Goal: Information Seeking & Learning: Learn about a topic

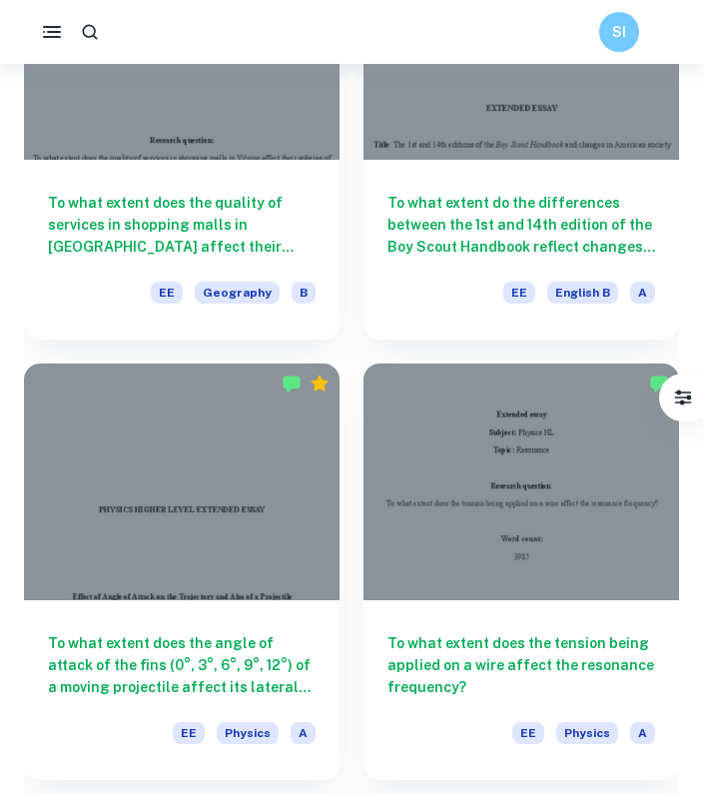
scroll to position [2437, 0]
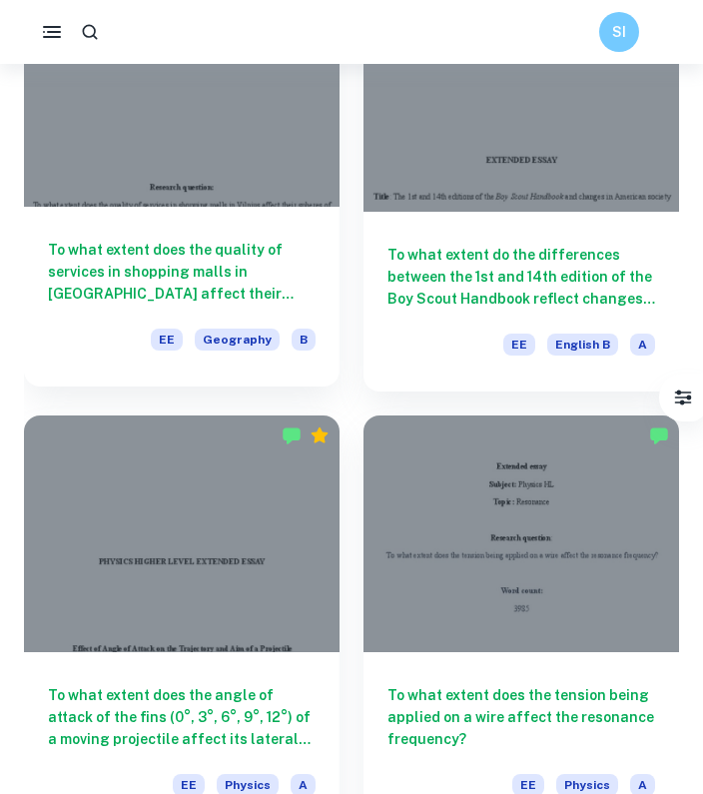
click at [194, 116] on div at bounding box center [182, 88] width 316 height 237
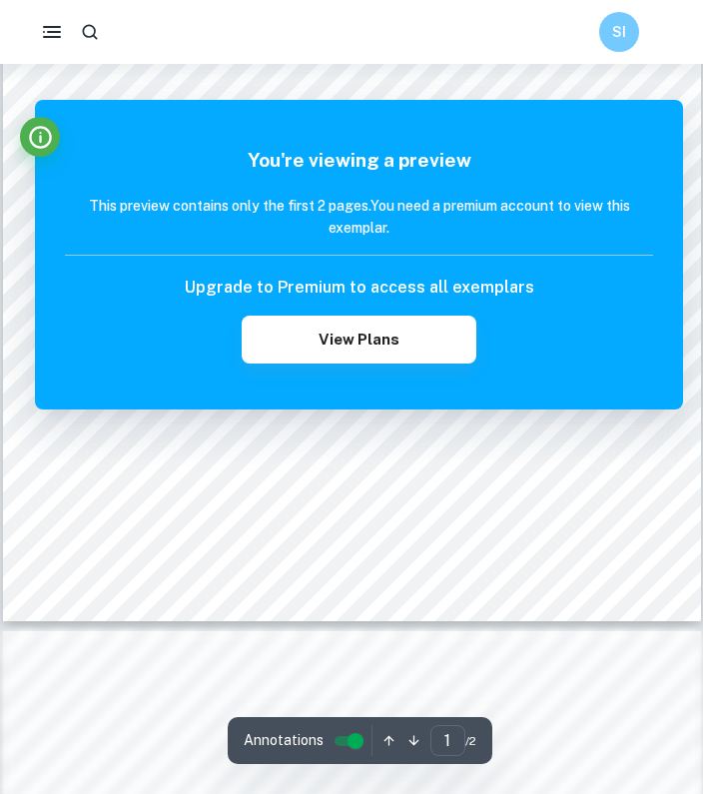
scroll to position [450, 0]
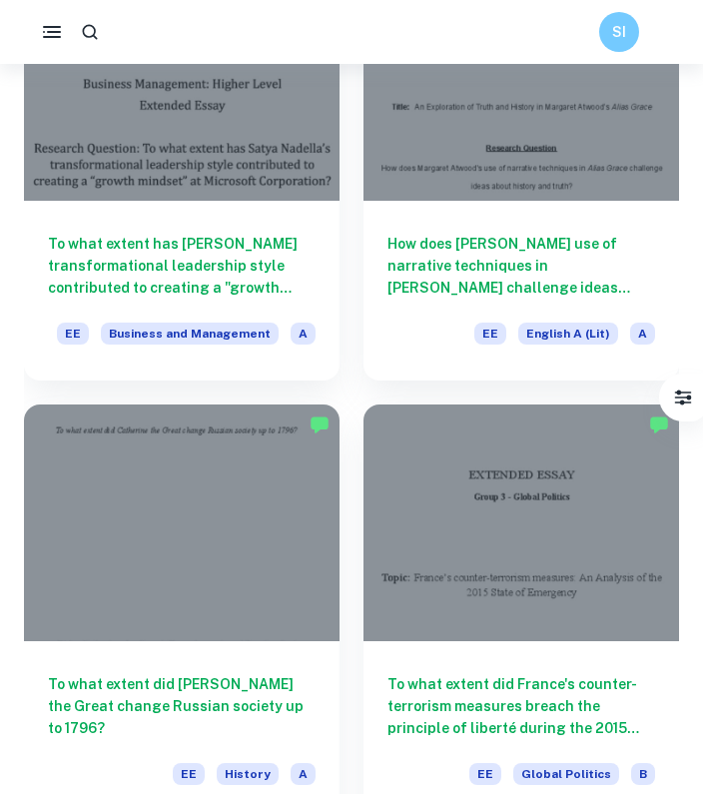
scroll to position [3804, 0]
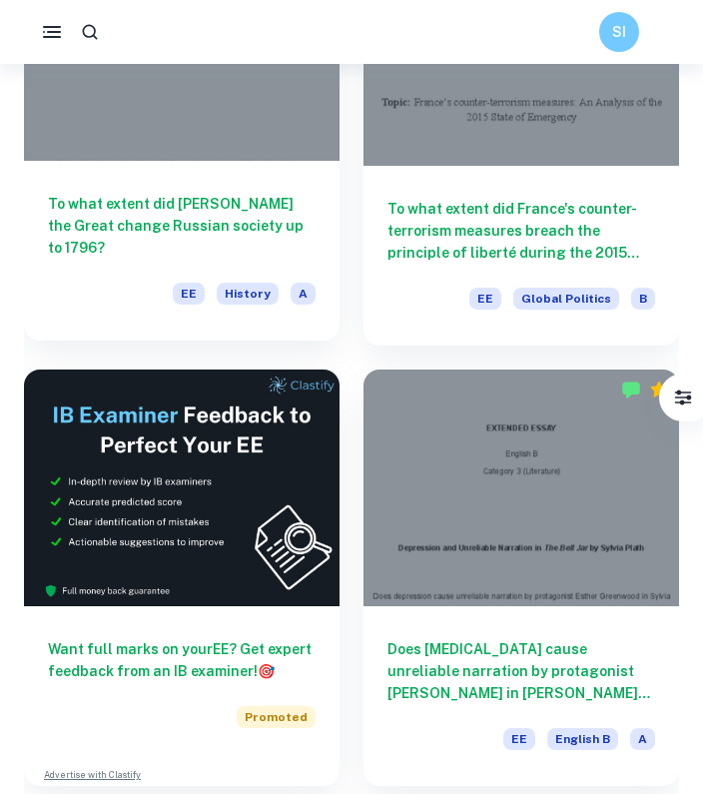
click at [242, 128] on div at bounding box center [182, 42] width 316 height 237
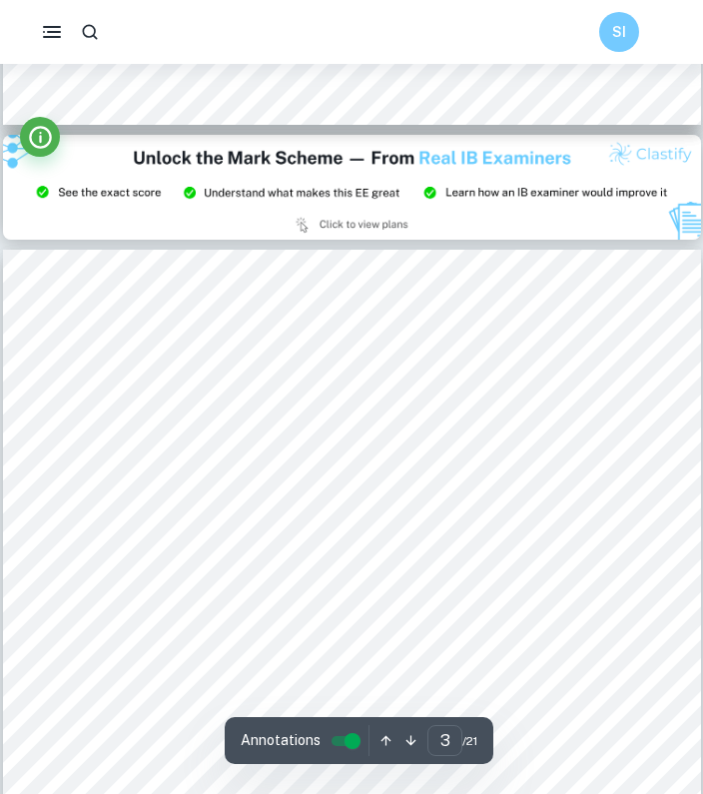
scroll to position [2060, 0]
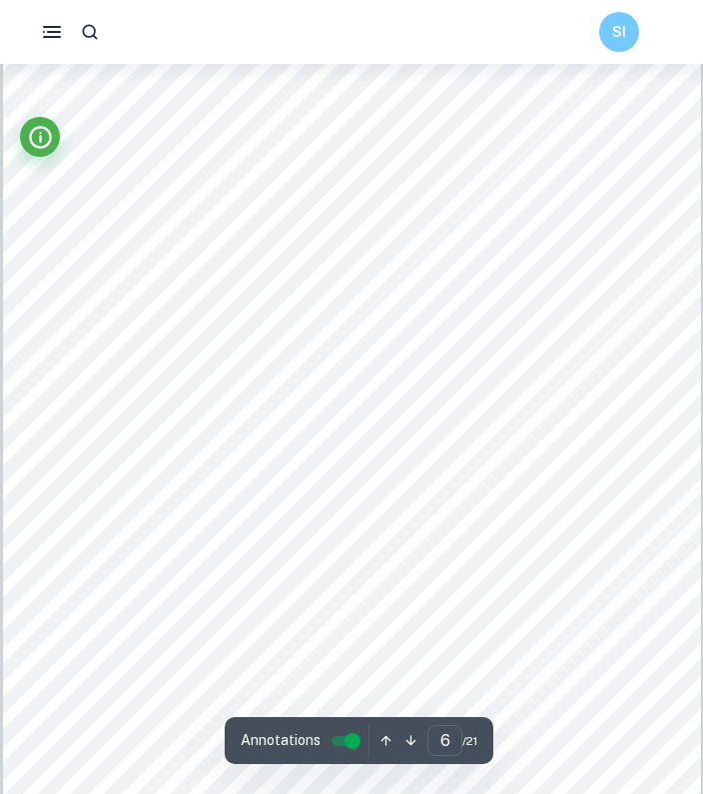
type input "5"
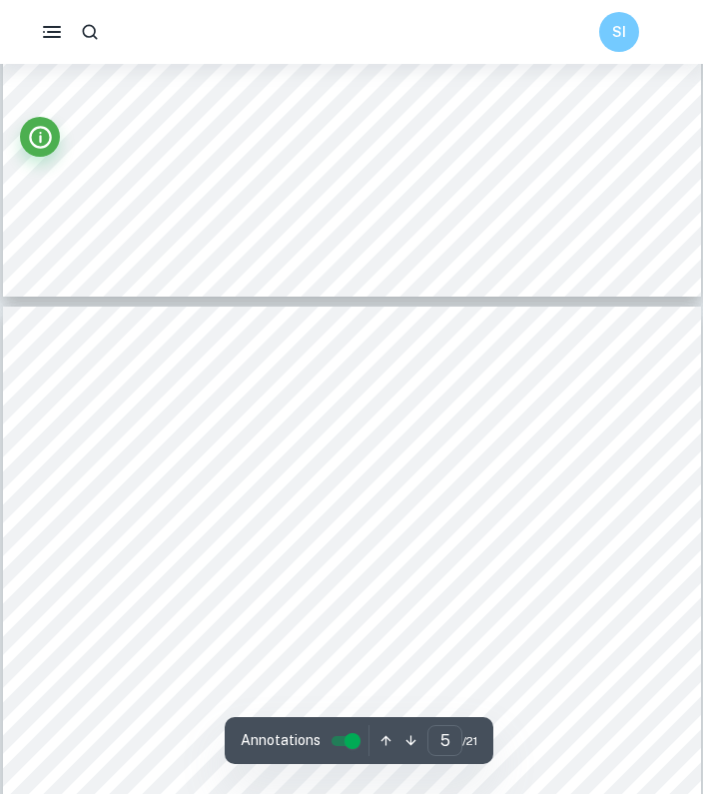
scroll to position [3962, 0]
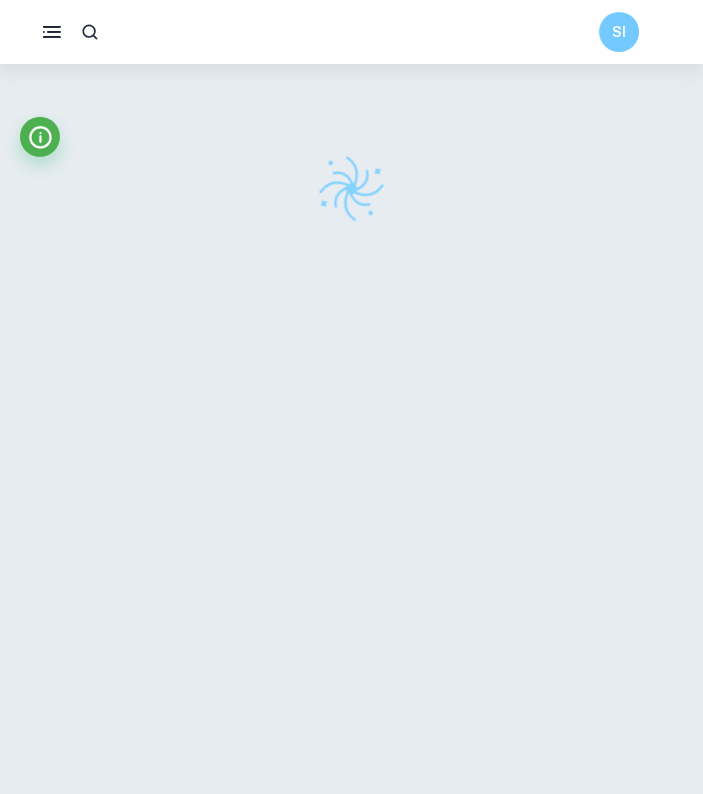
checkbox input "true"
